Goal: Transaction & Acquisition: Obtain resource

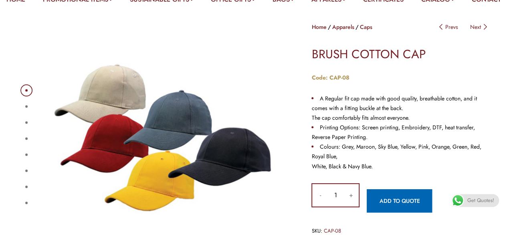
scroll to position [85, 0]
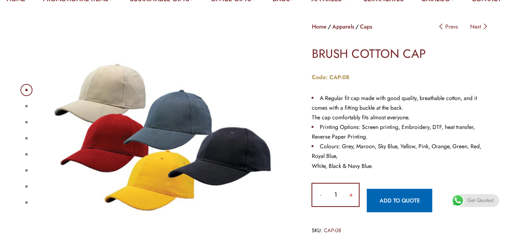
click at [350, 206] on input "+" at bounding box center [351, 194] width 16 height 22
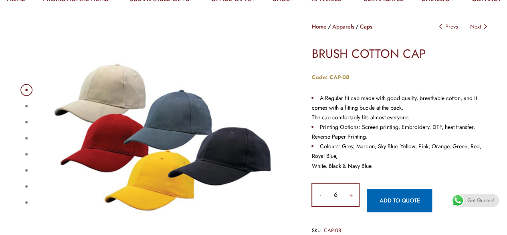
click at [350, 206] on input "+" at bounding box center [351, 194] width 16 height 22
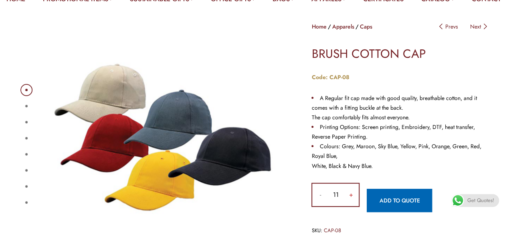
click at [350, 206] on input "+" at bounding box center [351, 194] width 16 height 22
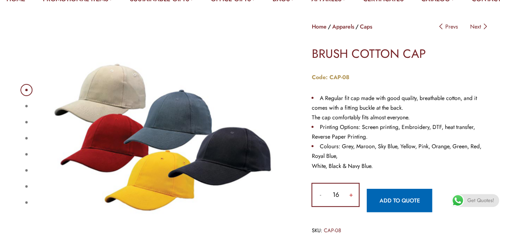
click at [350, 206] on input "+" at bounding box center [351, 194] width 16 height 22
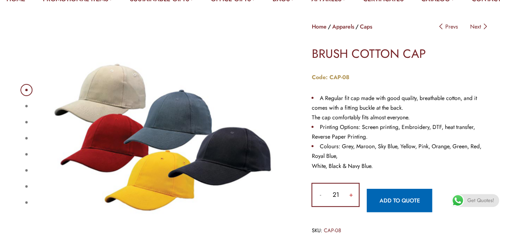
click at [350, 206] on input "+" at bounding box center [351, 194] width 16 height 22
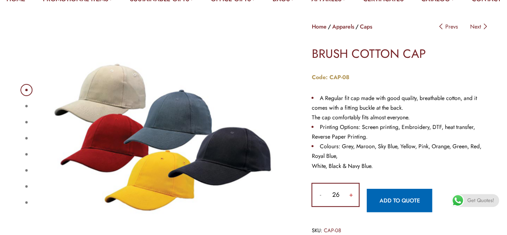
click at [350, 206] on input "+" at bounding box center [351, 194] width 16 height 22
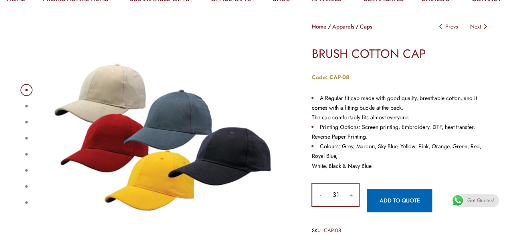
click at [350, 206] on input "+" at bounding box center [351, 194] width 16 height 22
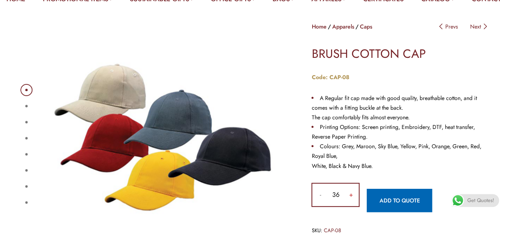
click at [350, 206] on input "+" at bounding box center [351, 194] width 16 height 22
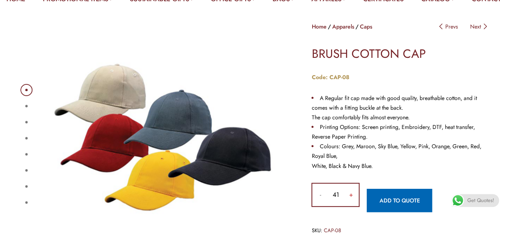
click at [350, 206] on input "+" at bounding box center [351, 194] width 16 height 22
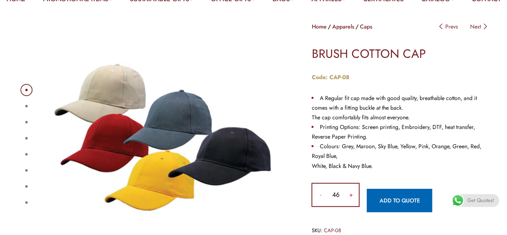
click at [350, 206] on input "+" at bounding box center [351, 194] width 16 height 22
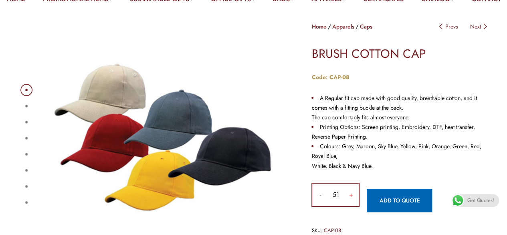
click at [350, 206] on input "+" at bounding box center [351, 194] width 16 height 22
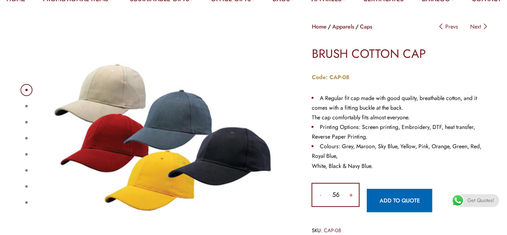
click at [350, 206] on input "+" at bounding box center [351, 194] width 16 height 22
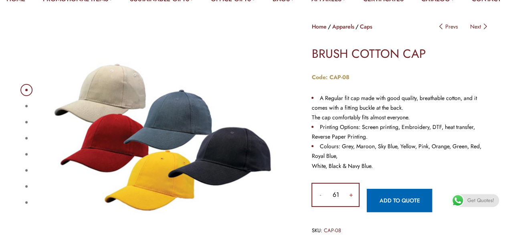
click at [350, 206] on input "+" at bounding box center [351, 194] width 16 height 22
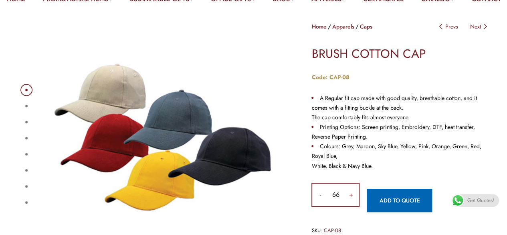
click at [350, 206] on input "+" at bounding box center [351, 194] width 16 height 22
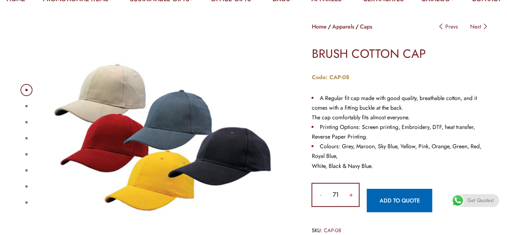
click at [350, 206] on input "+" at bounding box center [351, 194] width 16 height 22
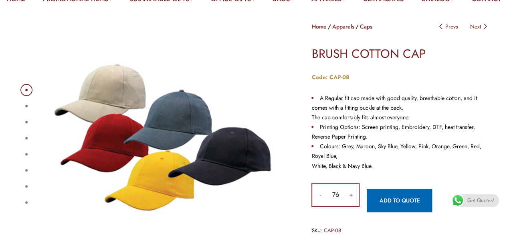
click at [350, 206] on input "+" at bounding box center [351, 194] width 16 height 22
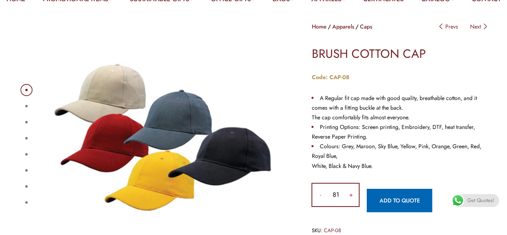
click at [350, 206] on input "+" at bounding box center [351, 194] width 16 height 22
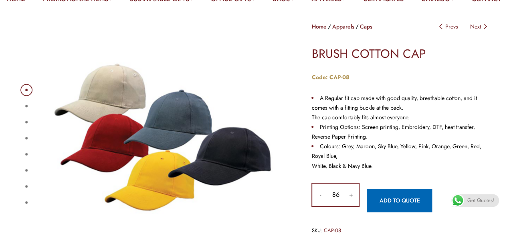
click at [340, 206] on input "86" at bounding box center [335, 194] width 14 height 22
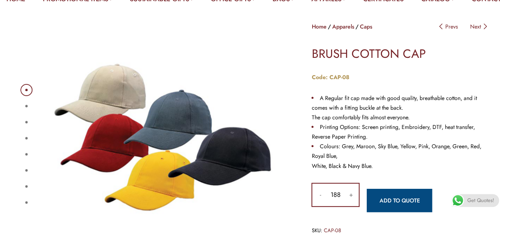
type input "188"
click at [387, 212] on link "Add to quote" at bounding box center [399, 199] width 65 height 23
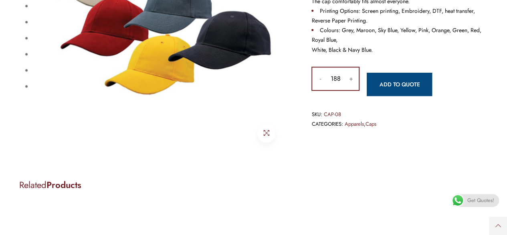
scroll to position [202, 0]
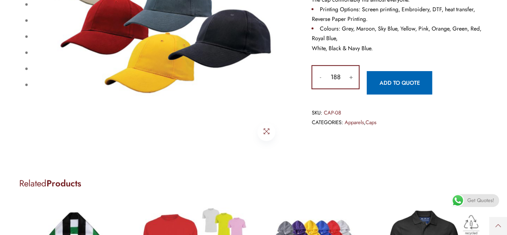
click at [77, 173] on div "1 2 3 4 5 6 7 8 Home Apparels Caps Post navigation Prevs Next BRUSH COTTON CAP​…" at bounding box center [253, 125] width 507 height 466
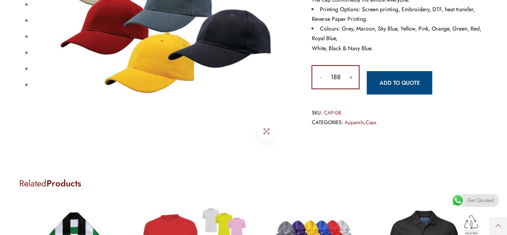
click at [403, 94] on link "Add to quote" at bounding box center [399, 82] width 65 height 23
click at [401, 93] on link "Add to quote" at bounding box center [399, 82] width 65 height 23
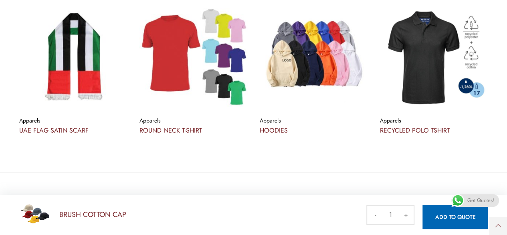
click at [34, 148] on div "Apparels UAE FLAG SATIN SCARF" at bounding box center [73, 74] width 120 height 145
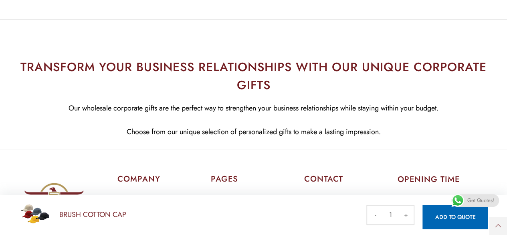
scroll to position [556, 0]
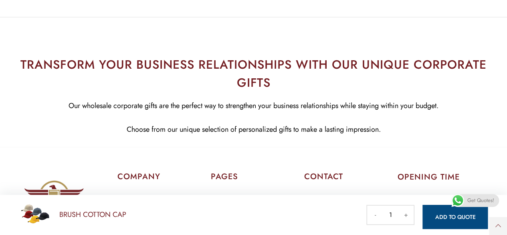
click at [444, 217] on link "Add to quote" at bounding box center [455, 217] width 65 height 24
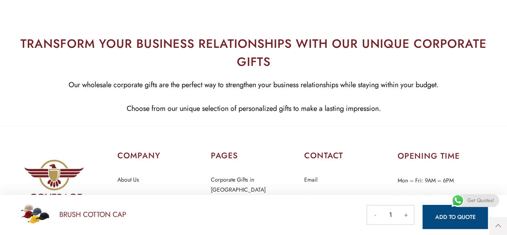
scroll to position [577, 0]
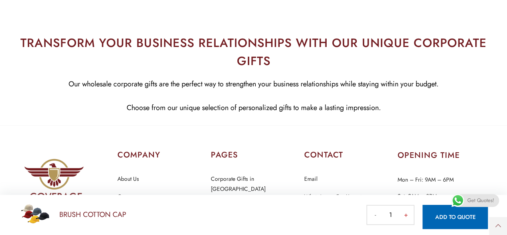
click at [399, 215] on input "+" at bounding box center [406, 214] width 16 height 18
type input "2"
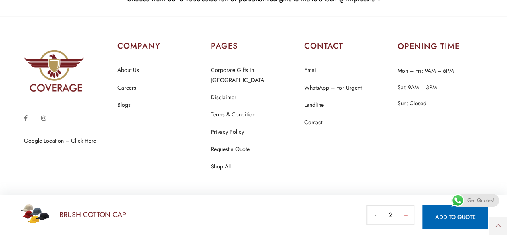
scroll to position [719, 0]
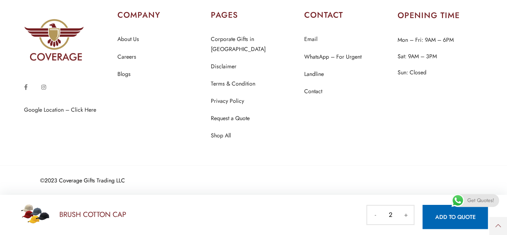
click at [64, 190] on div "©2023 Coverage Gifts Trading LLC" at bounding box center [253, 180] width 427 height 30
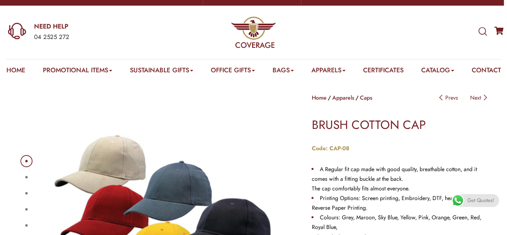
scroll to position [0, 0]
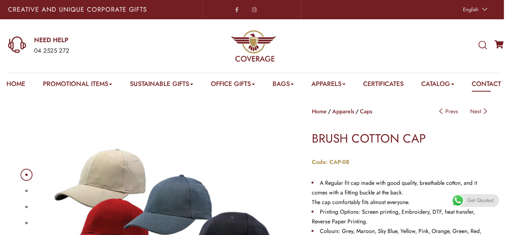
click at [472, 91] on link "Contact" at bounding box center [486, 85] width 29 height 12
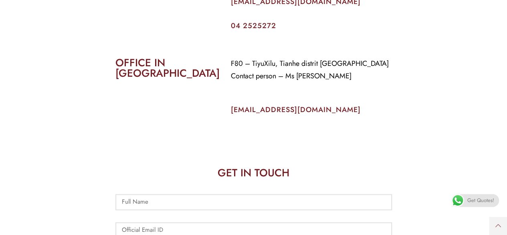
scroll to position [444, 0]
